Goal: Information Seeking & Learning: Learn about a topic

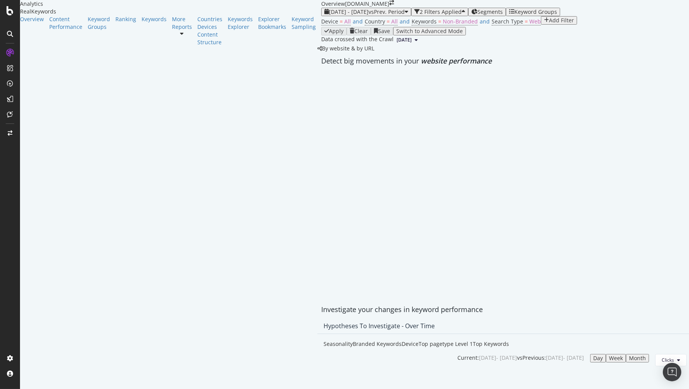
click at [420, 15] on div "2 Filters Applied" at bounding box center [441, 12] width 42 height 6
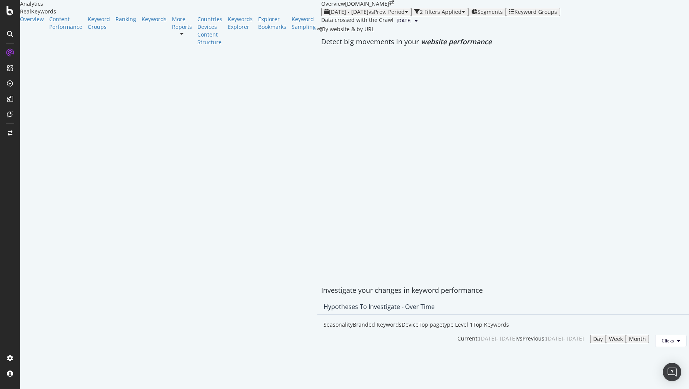
click at [420, 15] on div "2 Filters Applied" at bounding box center [441, 12] width 42 height 6
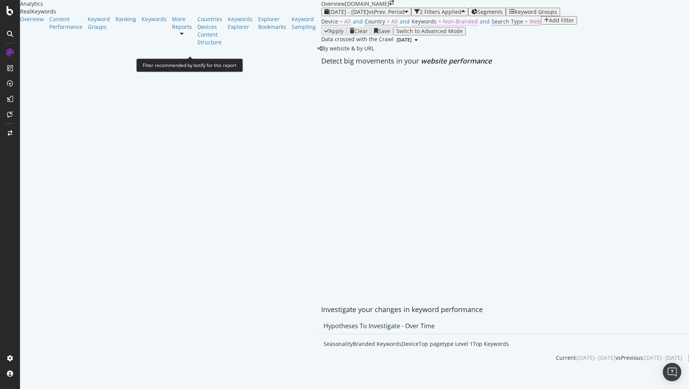
click at [443, 25] on span "Non-Branded" at bounding box center [460, 21] width 35 height 7
click at [321, 27] on div "Device = All and Country = All and Keywords = Non-Branded and Search Type = Web…" at bounding box center [554, 21] width 466 height 11
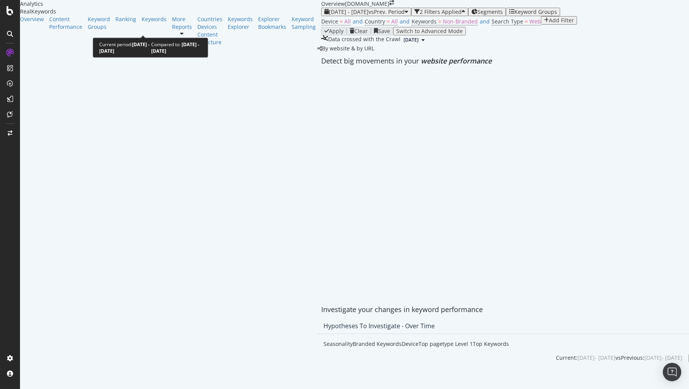
click at [329, 15] on span "[DATE] - [DATE]" at bounding box center [349, 11] width 40 height 7
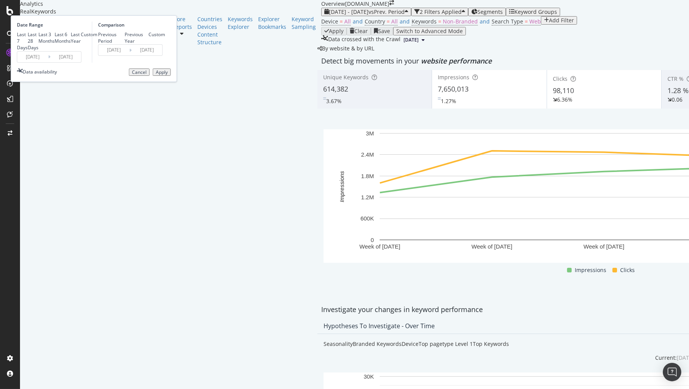
click at [48, 62] on input "[DATE]" at bounding box center [32, 57] width 31 height 11
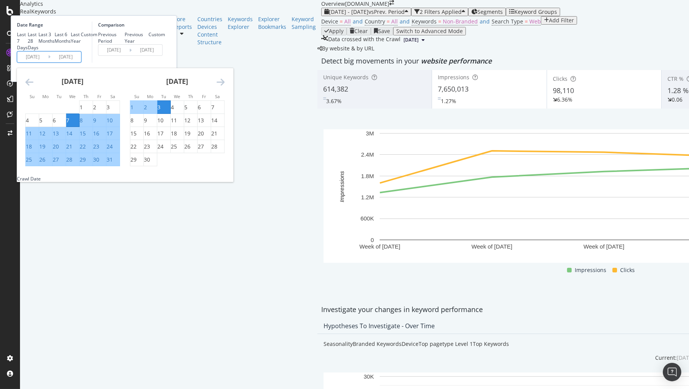
scroll to position [43, 0]
click at [32, 150] on div "18" at bounding box center [29, 147] width 6 height 8
type input "[DATE]"
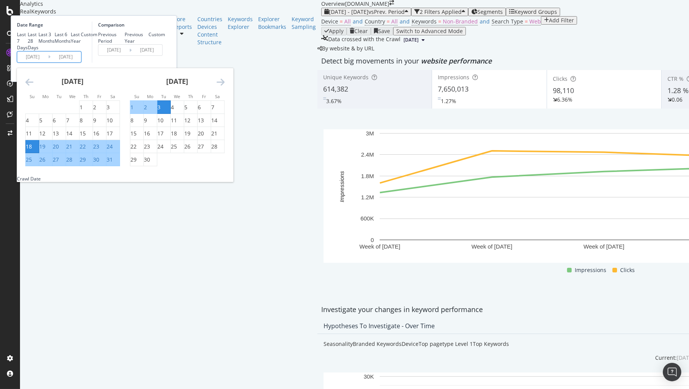
click at [32, 164] on div "25" at bounding box center [29, 160] width 6 height 8
type input "[DATE]"
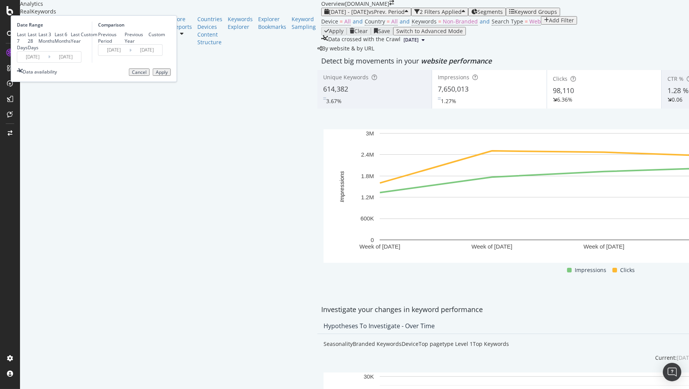
click at [81, 62] on input "[DATE]" at bounding box center [65, 57] width 31 height 11
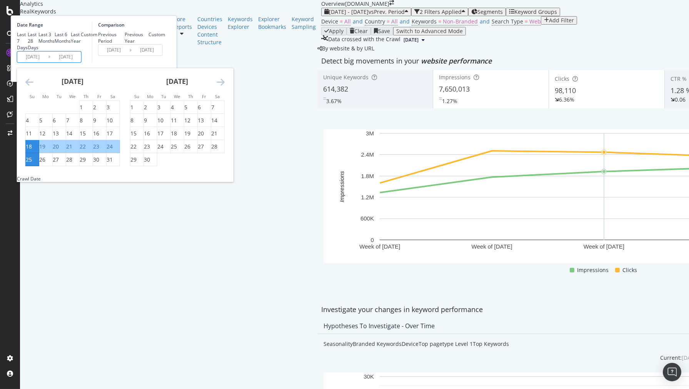
click at [113, 150] on div "24" at bounding box center [110, 147] width 6 height 8
type input "[DATE]"
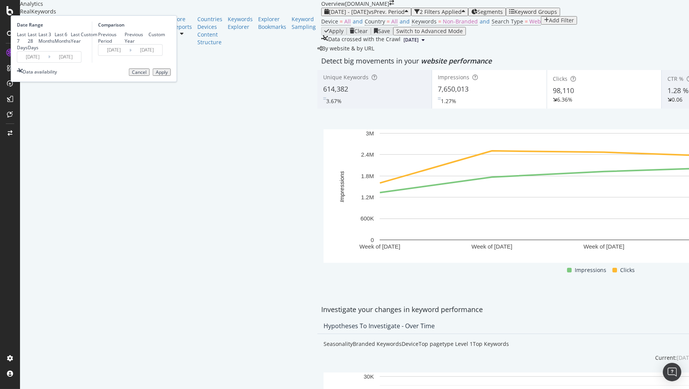
click at [48, 62] on input "[DATE]" at bounding box center [32, 57] width 31 height 11
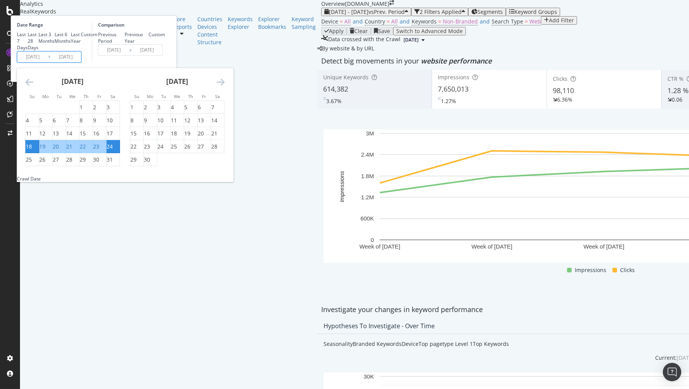
click at [113, 150] on div "24" at bounding box center [110, 147] width 6 height 8
type input "[DATE]"
click at [106, 164] on div "30" at bounding box center [99, 160] width 13 height 8
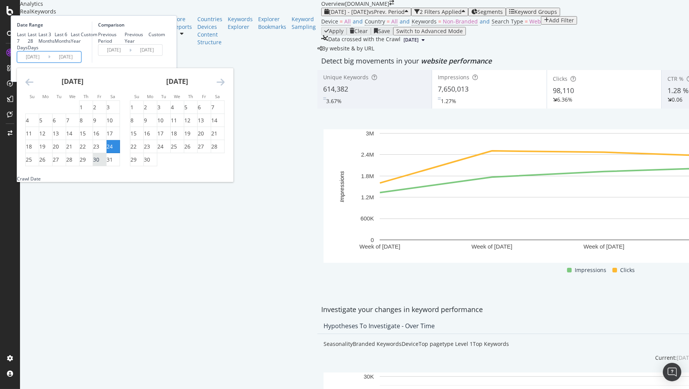
type input "[DATE]"
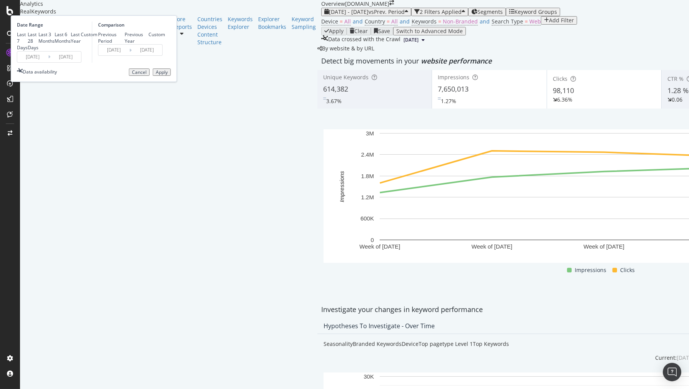
click at [81, 62] on input "[DATE]" at bounding box center [65, 57] width 31 height 11
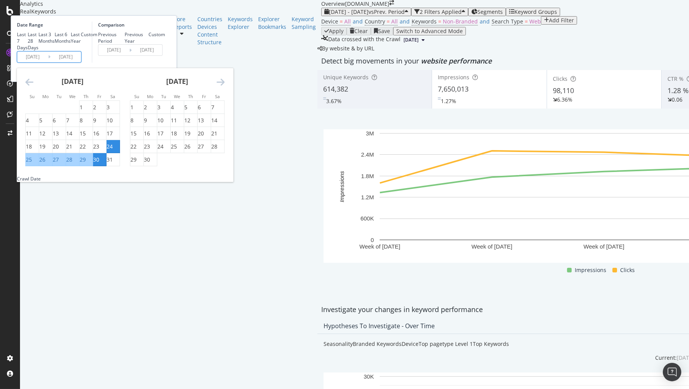
click at [165, 63] on div "Comparison Previous Period Previous Year Custom [DATE] Navigate forward to inte…" at bounding box center [128, 42] width 73 height 41
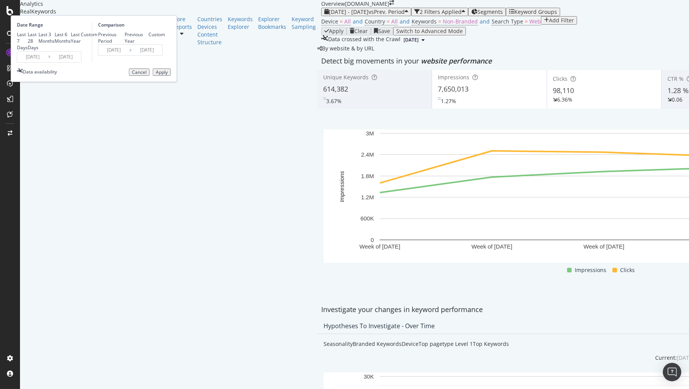
click at [165, 38] on div "Custom" at bounding box center [157, 34] width 17 height 7
click at [125, 33] on div "Previous Period" at bounding box center [111, 37] width 27 height 13
click at [168, 75] on div "Apply" at bounding box center [162, 72] width 12 height 5
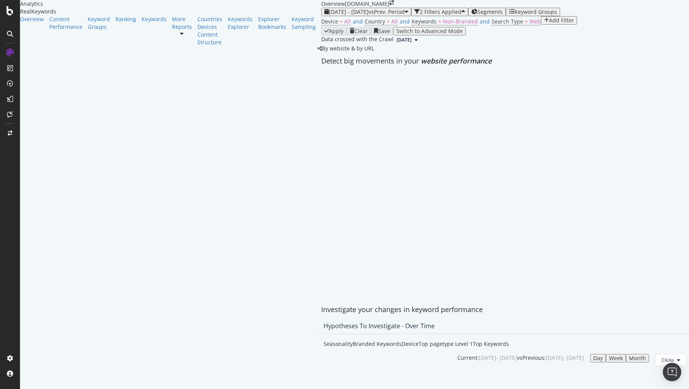
click at [478, 15] on span "Segments" at bounding box center [490, 11] width 25 height 7
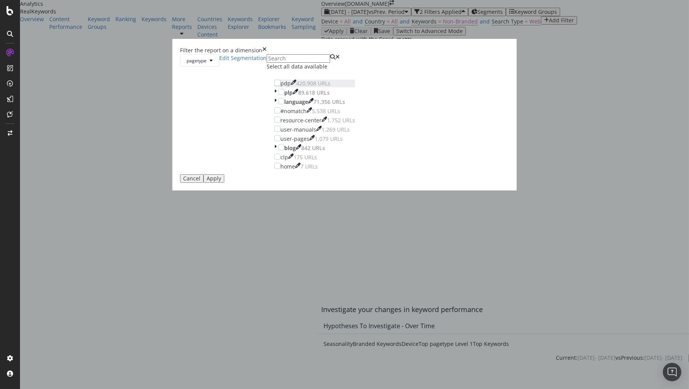
click at [291, 87] on div "pdp" at bounding box center [286, 84] width 10 height 8
click at [224, 183] on button "Apply" at bounding box center [214, 178] width 21 height 8
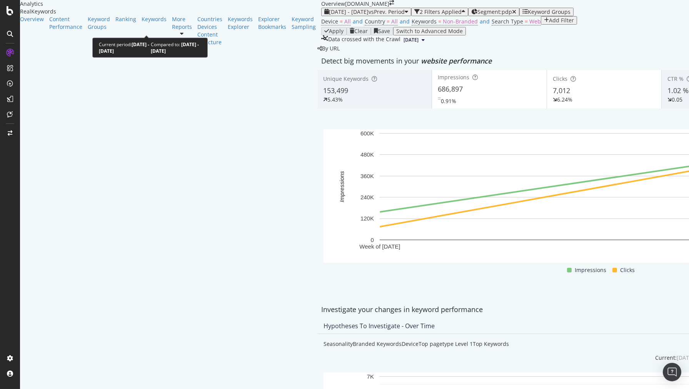
click at [369, 15] on span "vs Prev. Period" at bounding box center [387, 11] width 36 height 7
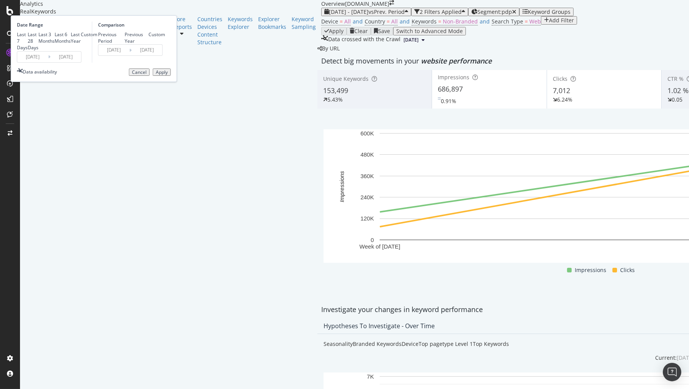
click at [48, 62] on input "[DATE]" at bounding box center [32, 57] width 31 height 11
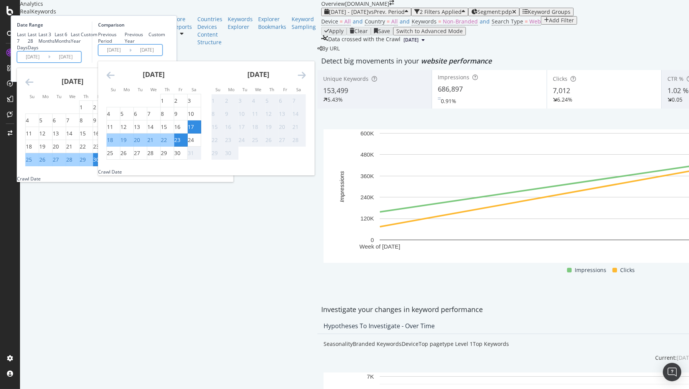
click at [129, 55] on input "[DATE]" at bounding box center [114, 50] width 31 height 11
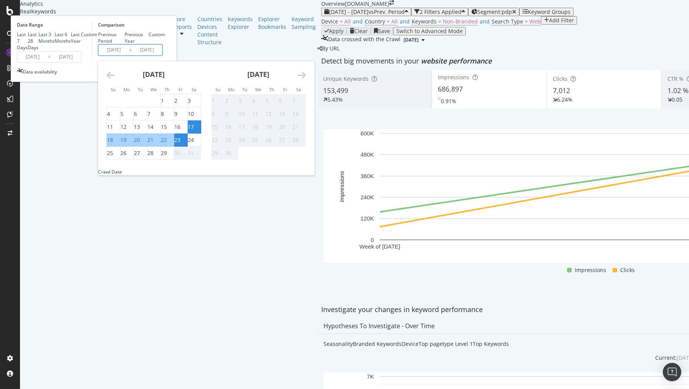
click at [321, 35] on div "Apply Clear Save Switch to Advanced Mode" at bounding box center [604, 31] width 566 height 8
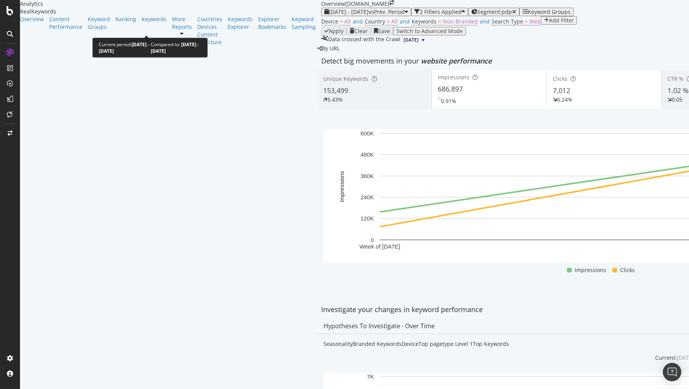
click at [329, 15] on span "[DATE] - [DATE]" at bounding box center [349, 11] width 40 height 7
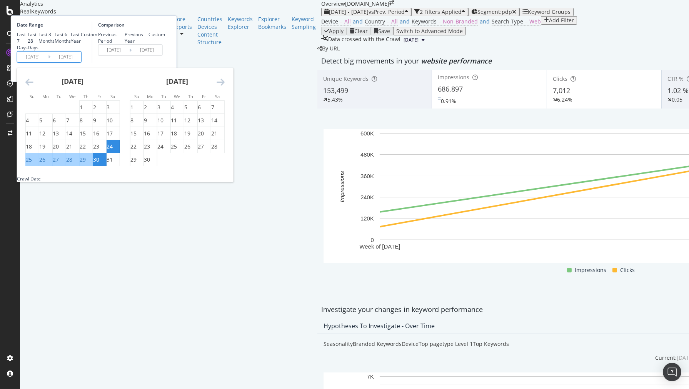
click at [48, 62] on input "[DATE]" at bounding box center [32, 57] width 31 height 11
click at [81, 62] on input "[DATE]" at bounding box center [65, 57] width 31 height 11
click at [230, 138] on div "[DATE] 1 2 3 4 5 6 7 8 9 10 11 12 13 14 15 16 17 18 19 20 21 22 23 24 25 26 27 …" at bounding box center [177, 117] width 105 height 99
drag, startPoint x: 314, startPoint y: 139, endPoint x: 309, endPoint y: 139, distance: 5.0
click at [230, 139] on div "[DATE] 1 2 3 4 5 6 7 8 9 10 11 12 13 14 15 16 17 18 19 20 21 22 23 24 25 26 27 …" at bounding box center [177, 117] width 105 height 99
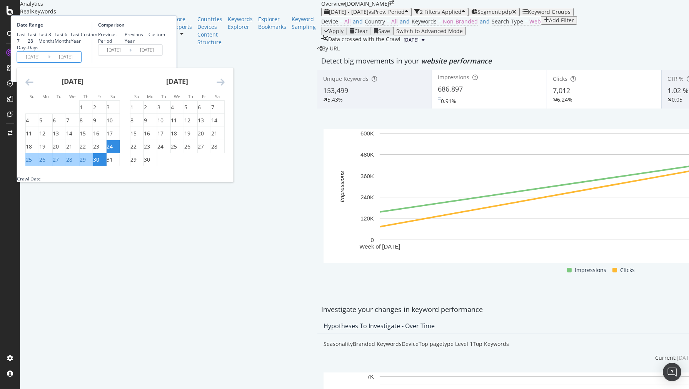
click at [225, 87] on icon "Move forward to switch to the next month." at bounding box center [221, 81] width 8 height 9
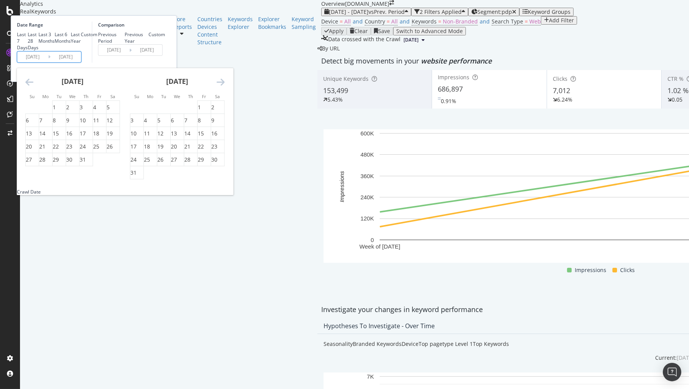
click at [225, 87] on icon "Move forward to switch to the next month." at bounding box center [221, 81] width 8 height 9
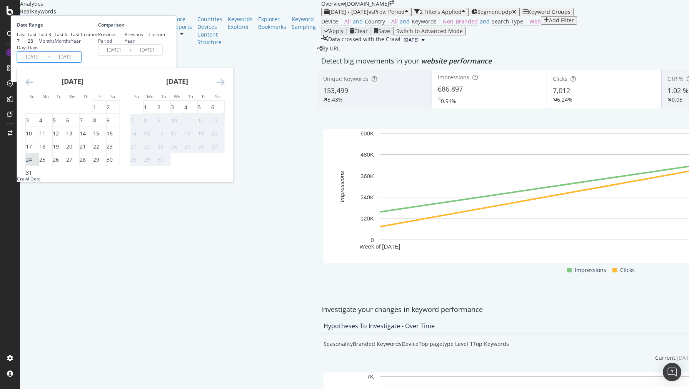
click at [32, 164] on div "24" at bounding box center [29, 160] width 6 height 8
type input "[DATE]"
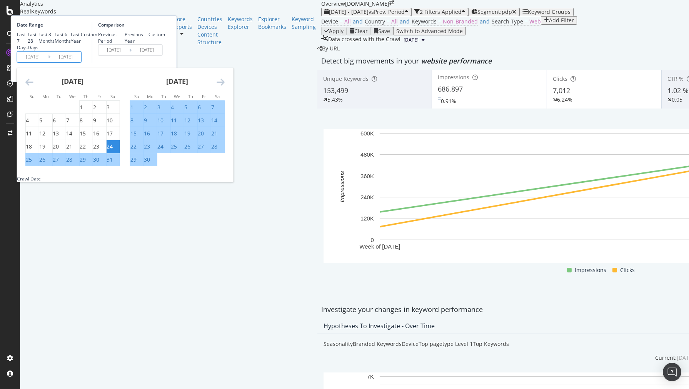
click at [81, 62] on input "[DATE]" at bounding box center [65, 57] width 31 height 11
click at [230, 135] on div "[DATE] 1 2 3 4 5 6 7 8 9 10 11 12 13 14 15 16 17 18 19 20 21 22 23 24 25 26 27 …" at bounding box center [177, 117] width 105 height 99
click at [230, 137] on div "[DATE] 1 2 3 4 5 6 7 8 9 10 11 12 13 14 15 16 17 18 19 20 21 22 23 24 25 26 27 …" at bounding box center [177, 117] width 105 height 99
drag, startPoint x: 309, startPoint y: 137, endPoint x: 305, endPoint y: 139, distance: 4.7
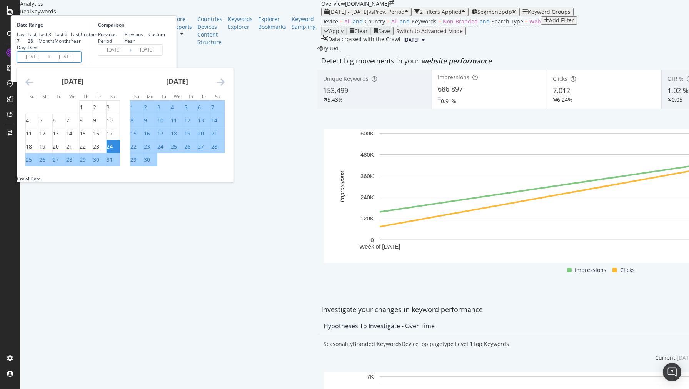
click at [225, 87] on icon "Move forward to switch to the next month." at bounding box center [221, 81] width 8 height 9
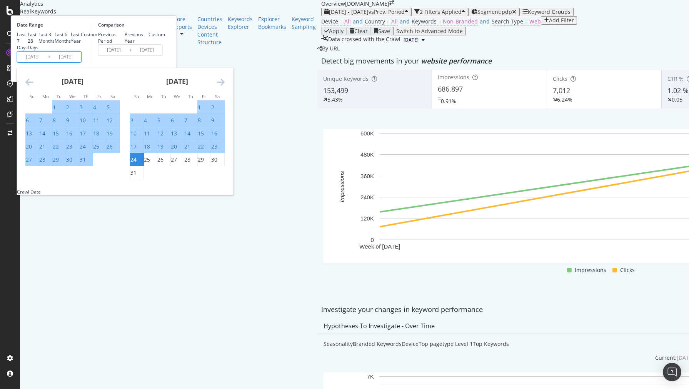
click at [225, 87] on icon "Move forward to switch to the next month." at bounding box center [221, 81] width 8 height 9
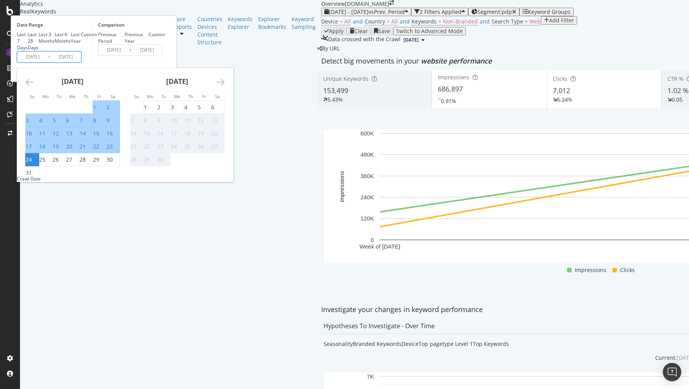
click at [32, 164] on div "24" at bounding box center [29, 160] width 6 height 8
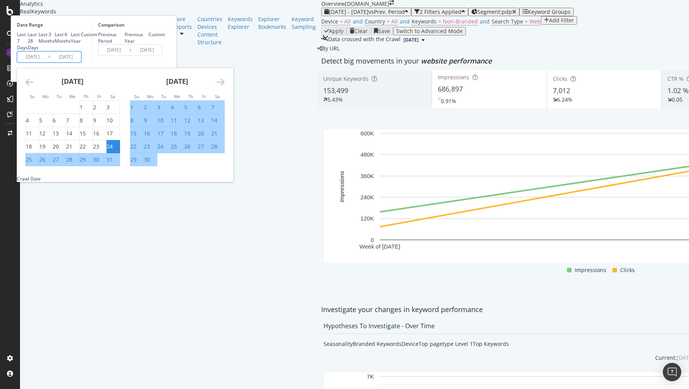
click at [81, 62] on input "[DATE]" at bounding box center [65, 57] width 31 height 11
click at [225, 87] on icon "Move forward to switch to the next month." at bounding box center [221, 81] width 8 height 9
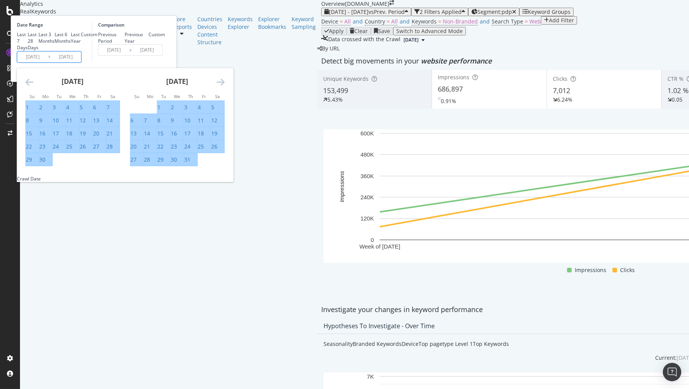
click at [225, 87] on icon "Move forward to switch to the next month." at bounding box center [221, 81] width 8 height 9
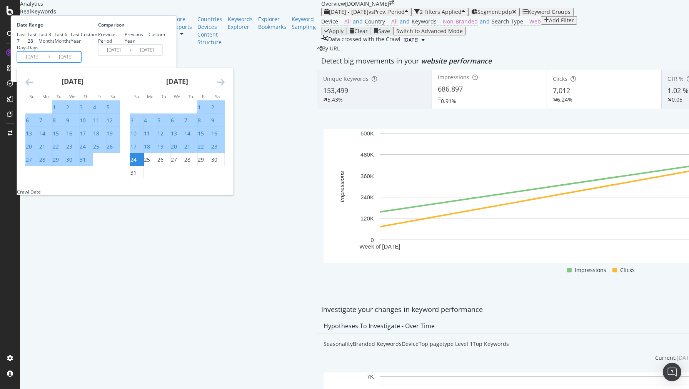
click at [225, 87] on icon "Move forward to switch to the next month." at bounding box center [221, 81] width 8 height 9
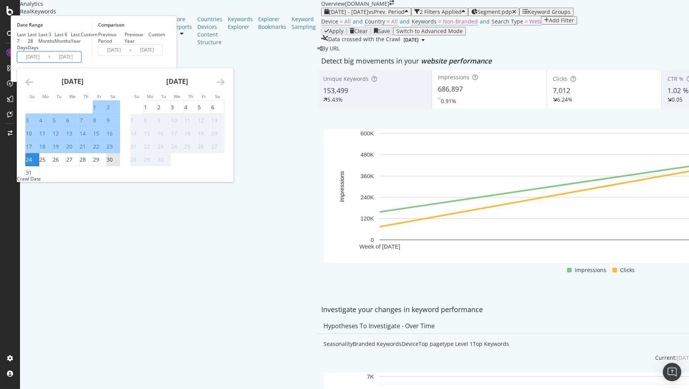
click at [113, 164] on div "30" at bounding box center [110, 160] width 6 height 8
type input "[DATE]"
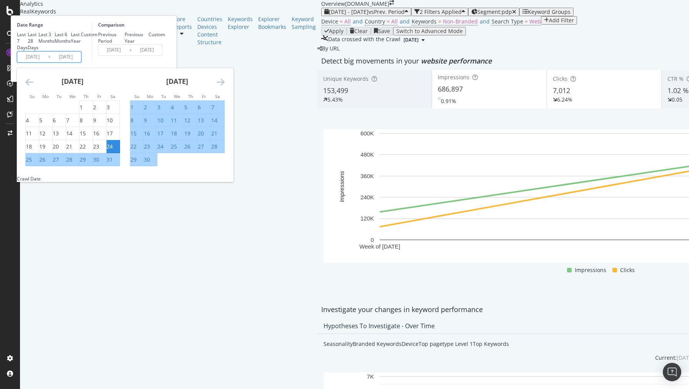
click at [81, 62] on input "[DATE]" at bounding box center [65, 57] width 31 height 11
click at [48, 62] on input "[DATE]" at bounding box center [32, 57] width 31 height 11
click at [225, 87] on icon "Move forward to switch to the next month." at bounding box center [221, 81] width 8 height 9
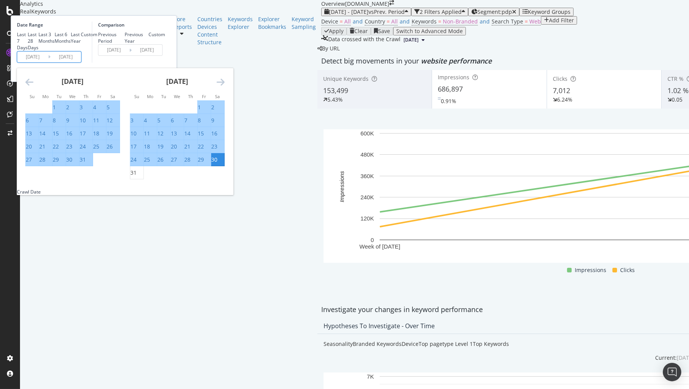
click at [225, 87] on icon "Move forward to switch to the next month." at bounding box center [221, 81] width 8 height 9
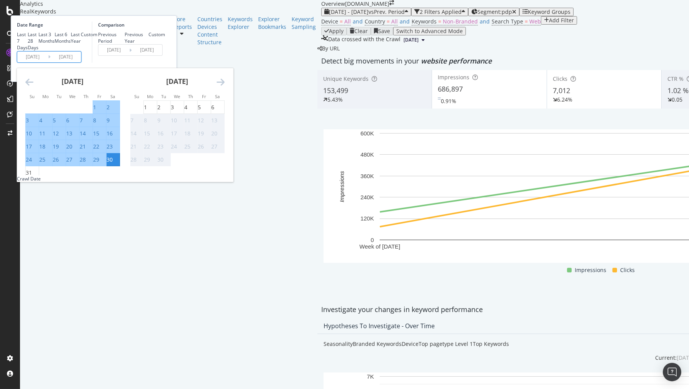
click at [32, 164] on div "24" at bounding box center [29, 160] width 6 height 8
type input "[DATE]"
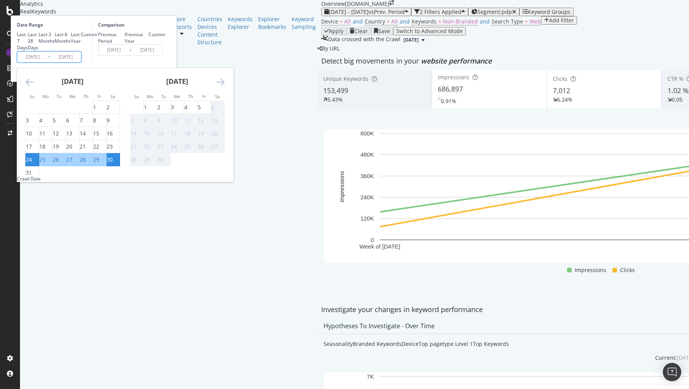
click at [165, 63] on div "Comparison Previous Period Previous Year Custom [DATE] Navigate forward to inte…" at bounding box center [128, 42] width 73 height 41
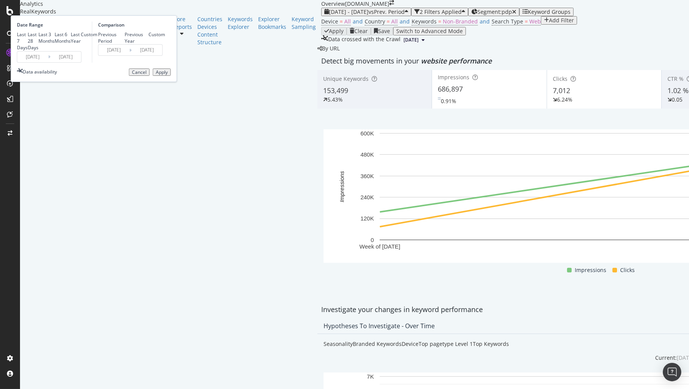
click at [165, 44] on div "Previous Period Previous Year Custom" at bounding box center [131, 37] width 67 height 13
click at [125, 44] on div "Previous Period" at bounding box center [111, 37] width 27 height 13
click at [129, 55] on input "[DATE]" at bounding box center [114, 50] width 31 height 11
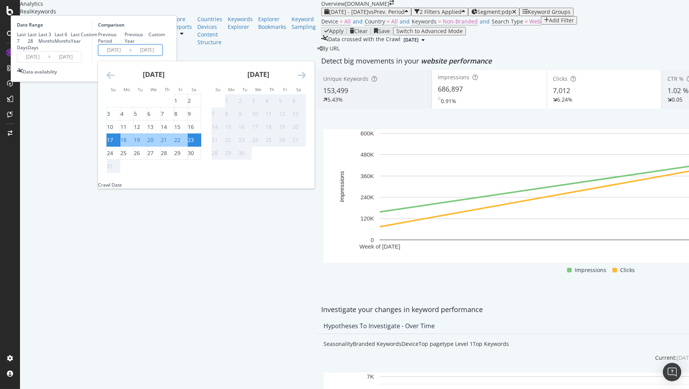
click at [90, 51] on div "Last 7 Days Last 28 Days Last 3 Months Last 6 Months Last Year Custom" at bounding box center [53, 41] width 73 height 20
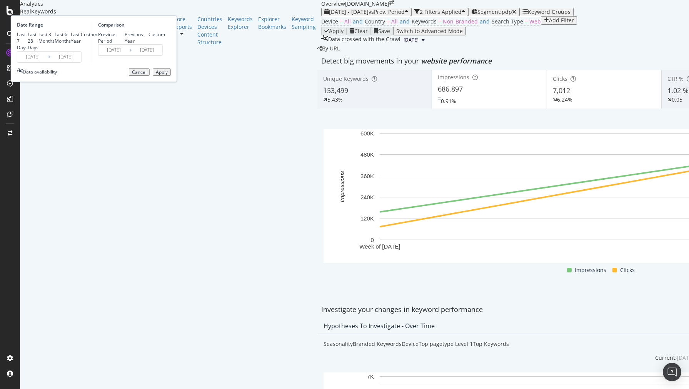
click at [168, 75] on div "Apply" at bounding box center [162, 72] width 12 height 5
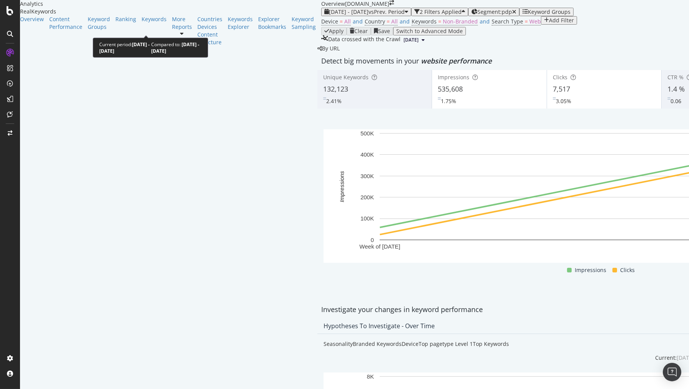
click at [329, 15] on span "[DATE] - [DATE]" at bounding box center [349, 11] width 40 height 7
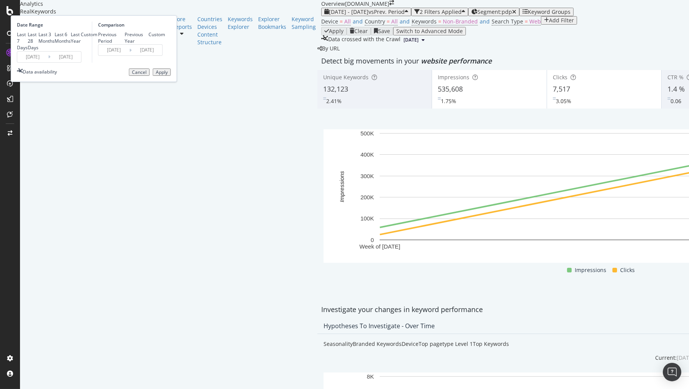
click at [48, 62] on input "[DATE]" at bounding box center [32, 57] width 31 height 11
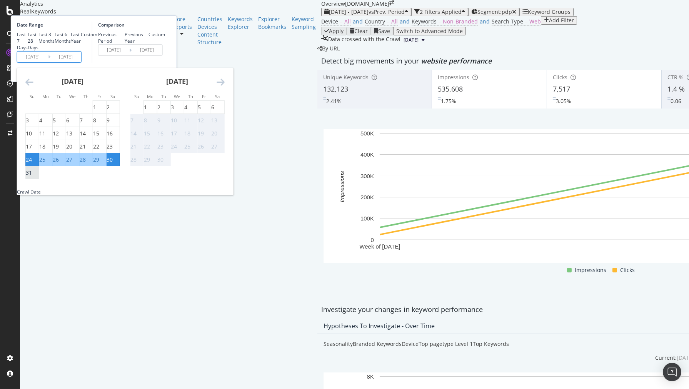
click at [32, 177] on div "31" at bounding box center [29, 173] width 6 height 8
type input "[DATE]"
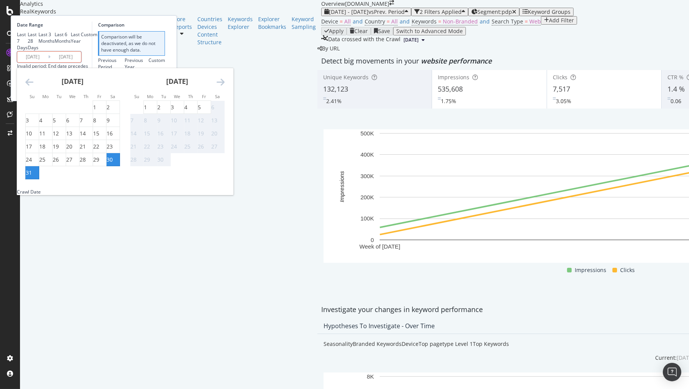
click at [214, 111] on div "6" at bounding box center [212, 108] width 3 height 8
type input "[DATE]"
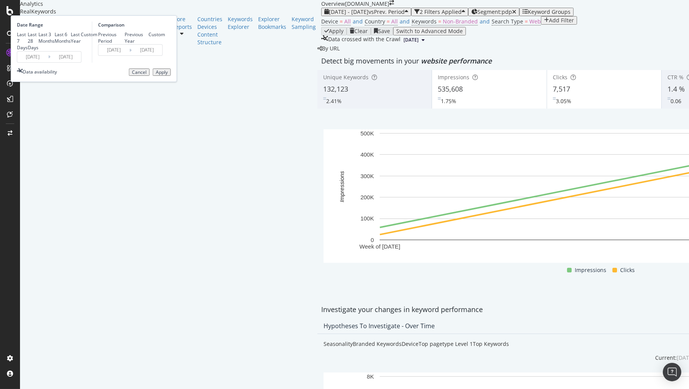
click at [81, 62] on input "[DATE]" at bounding box center [65, 57] width 31 height 11
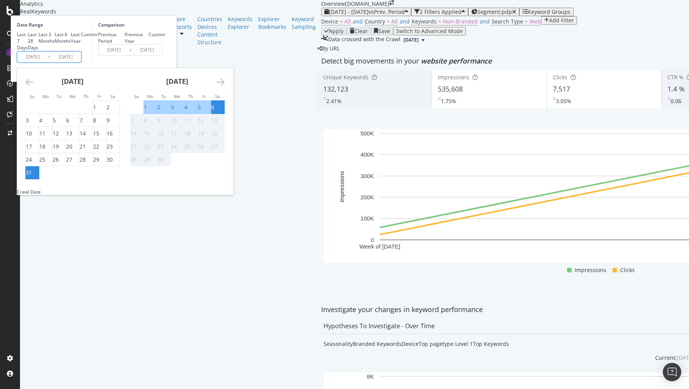
click at [165, 63] on div "Comparison Previous Period Previous Year Custom [DATE] Navigate forward to inte…" at bounding box center [128, 42] width 73 height 41
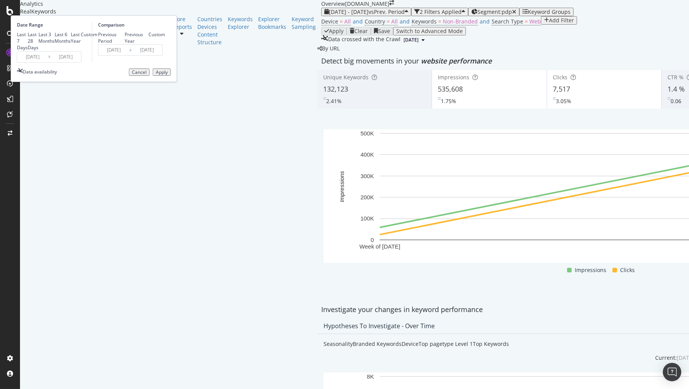
click at [129, 55] on input "[DATE]" at bounding box center [114, 50] width 31 height 11
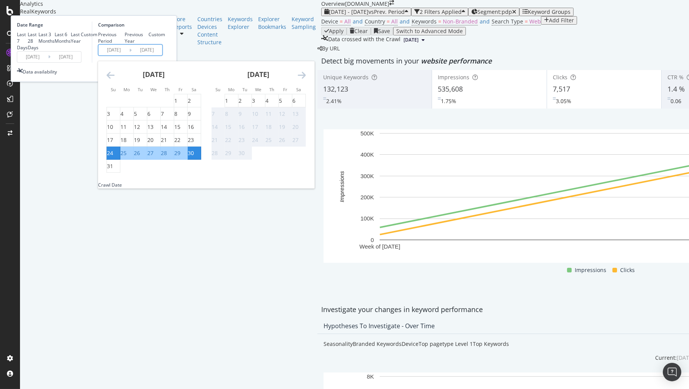
click at [165, 63] on div "Comparison Previous Period Previous Year Custom [DATE] Navigate forward to inte…" at bounding box center [128, 42] width 73 height 41
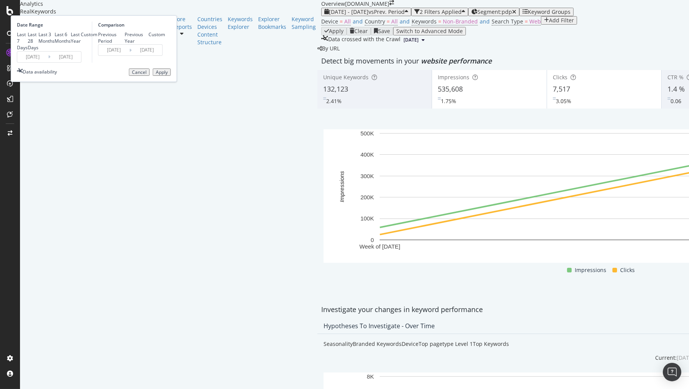
click at [171, 76] on button "Apply" at bounding box center [162, 73] width 18 height 8
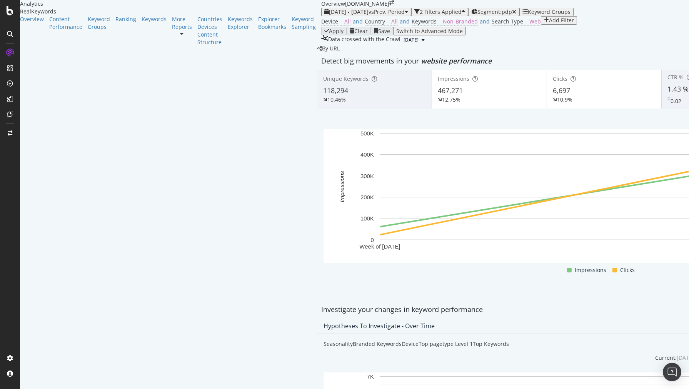
click at [420, 15] on div "2 Filters Applied" at bounding box center [441, 12] width 42 height 6
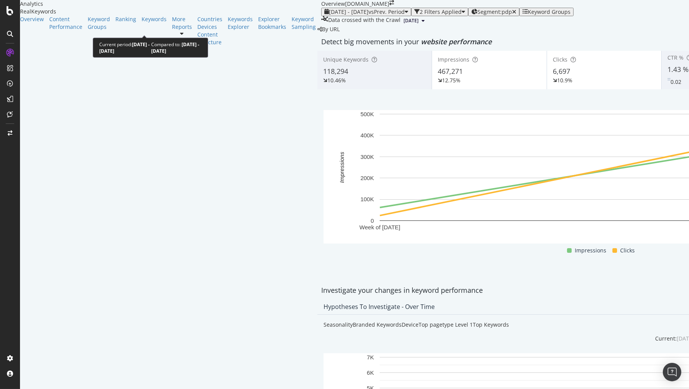
click at [324, 15] on div "[DATE] - [DATE] vs Prev. Period" at bounding box center [366, 12] width 84 height 6
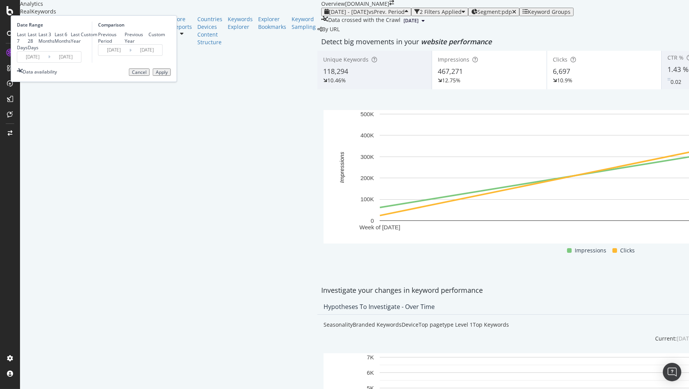
click at [48, 62] on input "[DATE]" at bounding box center [32, 57] width 31 height 11
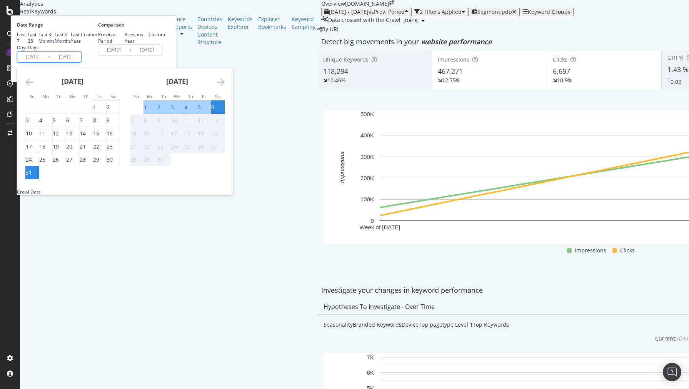
click at [32, 177] on div "31" at bounding box center [29, 173] width 6 height 8
click at [214, 111] on div "6" at bounding box center [212, 108] width 3 height 8
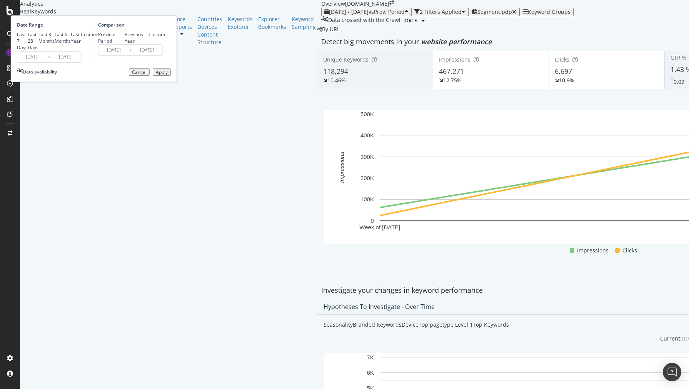
click at [129, 55] on input "[DATE]" at bounding box center [114, 50] width 31 height 11
drag, startPoint x: 213, startPoint y: 94, endPoint x: 186, endPoint y: 132, distance: 47.2
click at [171, 76] on div "Data availability Cancel Apply" at bounding box center [94, 73] width 154 height 8
click at [168, 75] on div "Apply" at bounding box center [162, 72] width 12 height 5
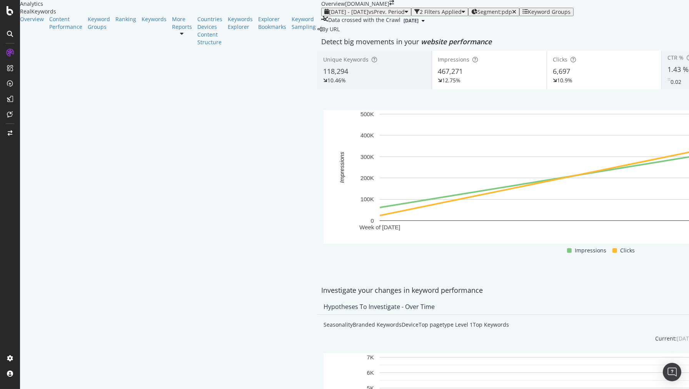
click at [547, 87] on div "Clicks 6,697 10.9%" at bounding box center [604, 70] width 114 height 35
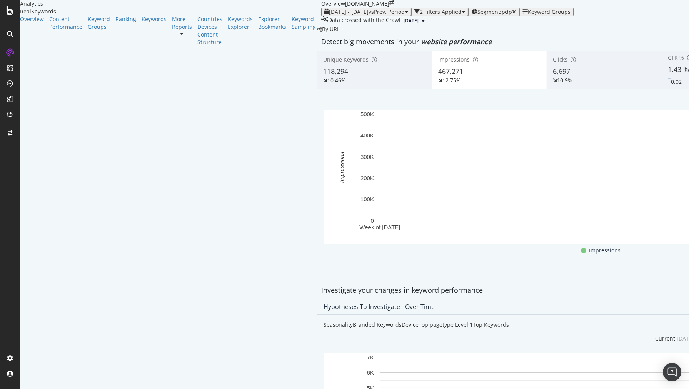
click at [553, 76] on span "6,697" at bounding box center [561, 71] width 17 height 9
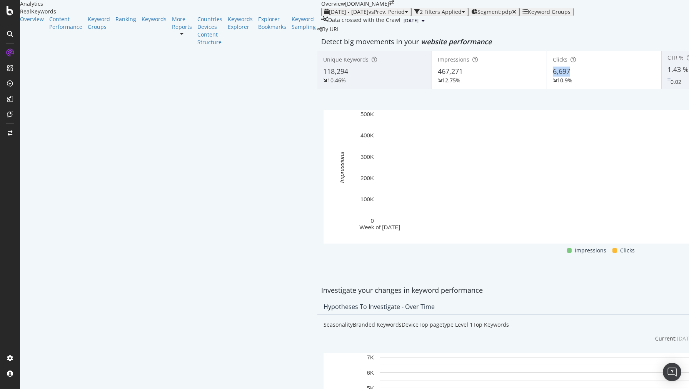
click at [553, 76] on span "6,697" at bounding box center [561, 71] width 17 height 9
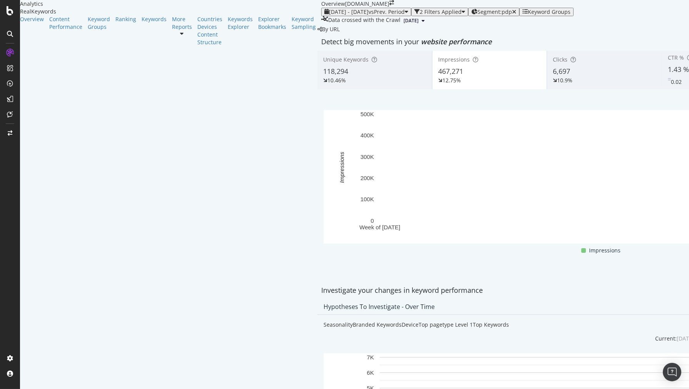
click at [553, 76] on span "6,697" at bounding box center [561, 71] width 17 height 9
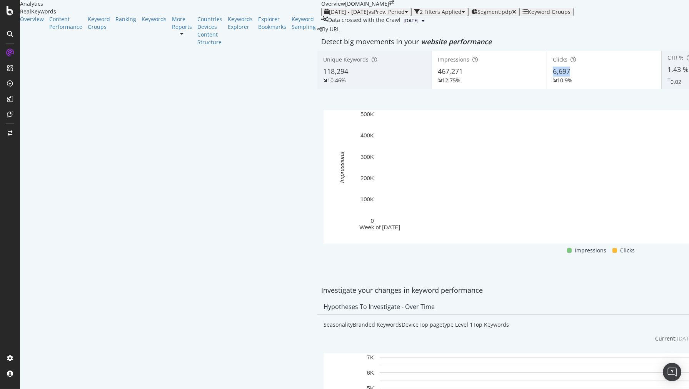
click at [553, 76] on span "6,697" at bounding box center [561, 71] width 17 height 9
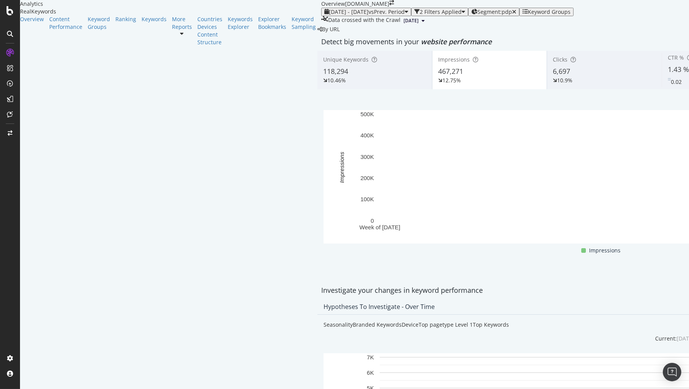
click at [553, 76] on span "6,697" at bounding box center [561, 71] width 17 height 9
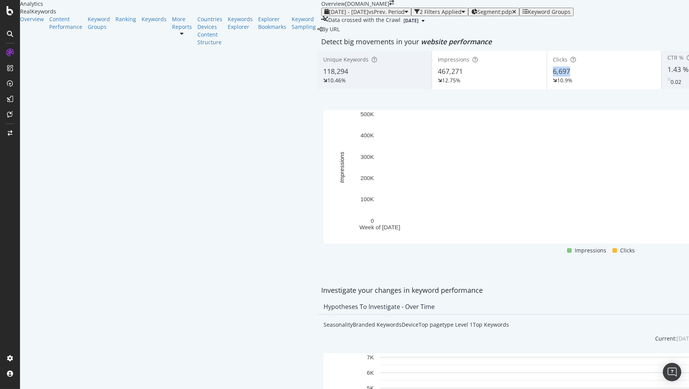
copy span "6,697"
